Goal: Task Accomplishment & Management: Manage account settings

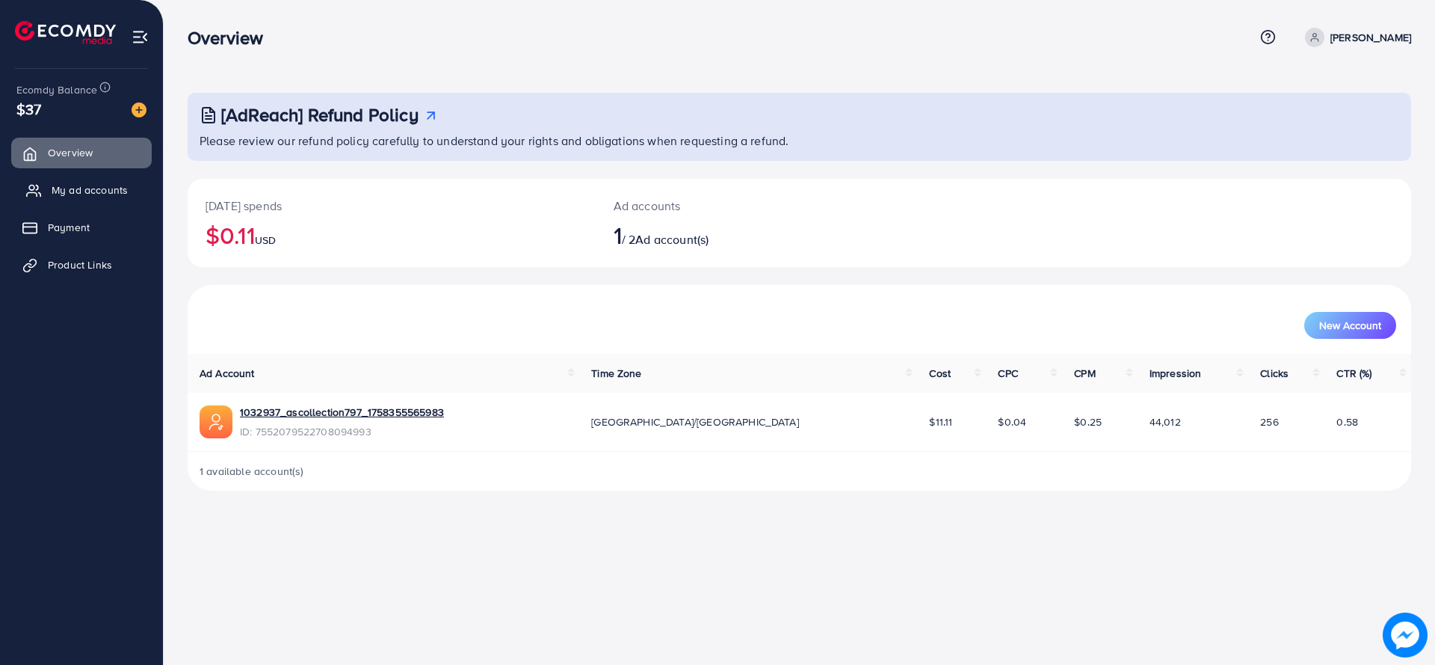
click at [90, 194] on span "My ad accounts" at bounding box center [90, 189] width 76 height 15
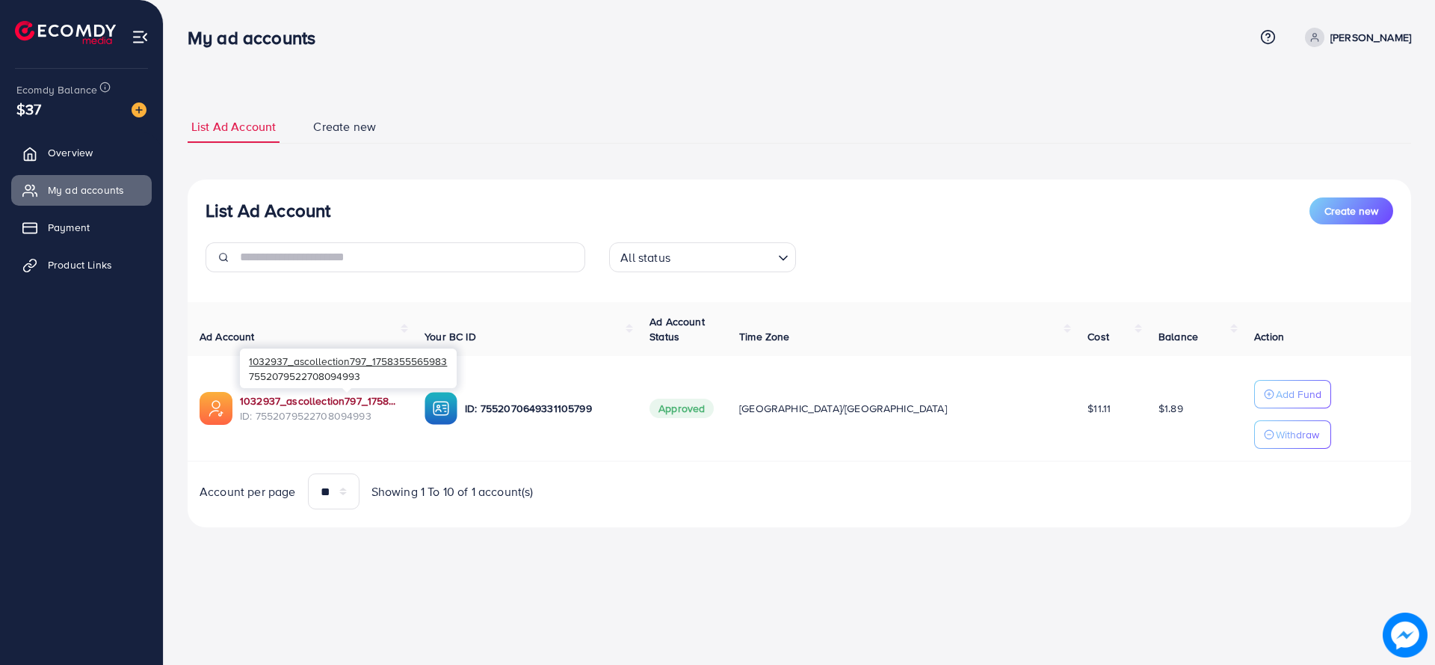
click at [401, 395] on link "1032937_ascollection797_1758355565983" at bounding box center [320, 400] width 161 height 15
click at [46, 259] on link "Product Links" at bounding box center [81, 265] width 141 height 30
